Goal: Information Seeking & Learning: Learn about a topic

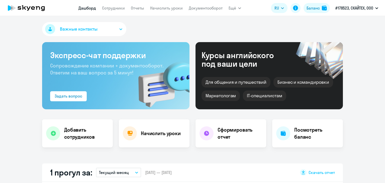
select select "30"
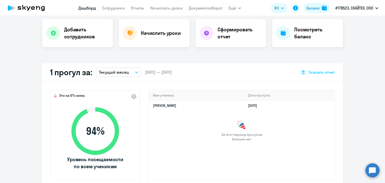
scroll to position [125, 0]
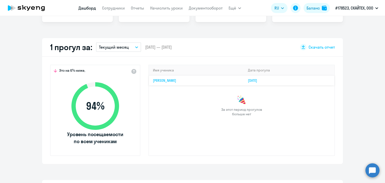
click at [164, 80] on link "[PERSON_NAME]" at bounding box center [164, 80] width 23 height 5
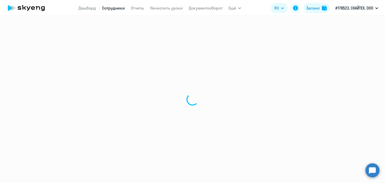
select select "english"
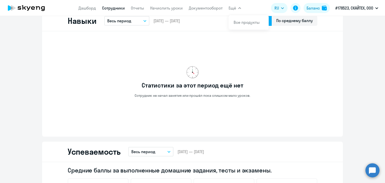
scroll to position [276, 0]
click at [111, 9] on link "Сотрудники" at bounding box center [113, 8] width 23 height 5
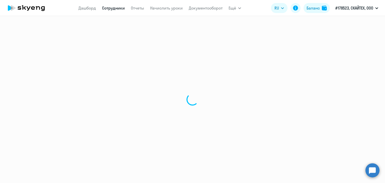
select select "30"
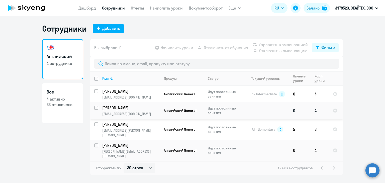
click at [123, 108] on p "[PERSON_NAME]" at bounding box center [130, 108] width 57 height 6
select select "english"
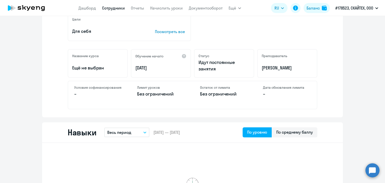
scroll to position [75, 0]
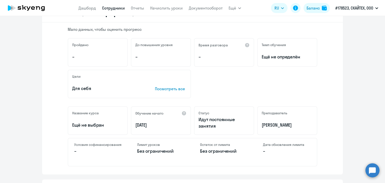
click at [112, 7] on link "Сотрудники" at bounding box center [113, 8] width 23 height 5
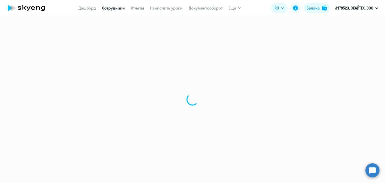
select select "30"
